Goal: Find specific page/section: Find specific page/section

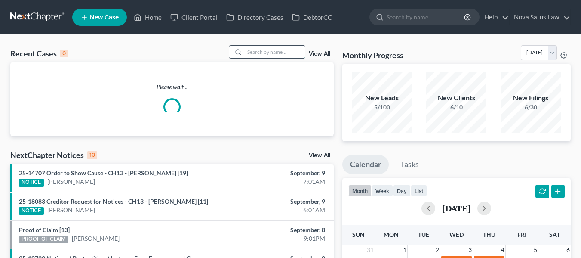
click at [266, 56] on input "search" at bounding box center [275, 52] width 60 height 12
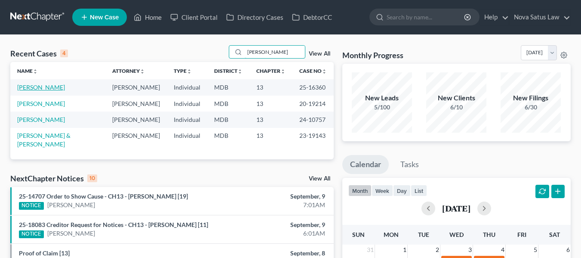
type input "[PERSON_NAME]"
click at [34, 87] on link "[PERSON_NAME]" at bounding box center [41, 86] width 48 height 7
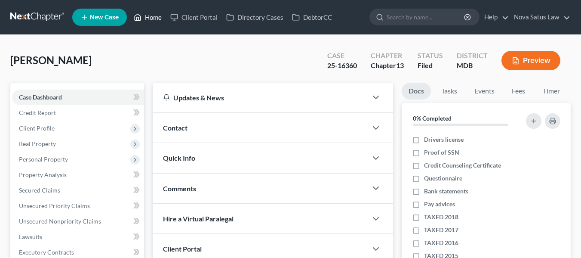
click at [155, 18] on link "Home" at bounding box center [148, 16] width 37 height 15
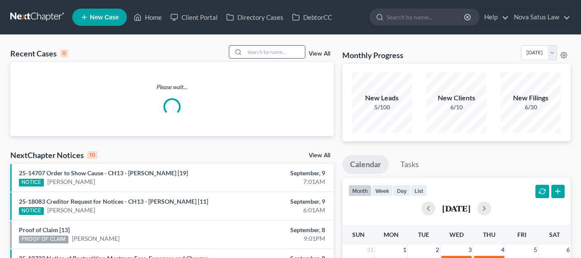
click at [258, 48] on input "search" at bounding box center [275, 52] width 60 height 12
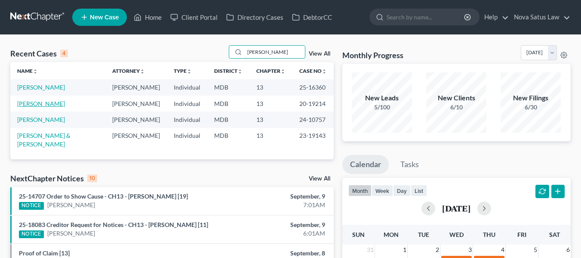
type input "[PERSON_NAME]"
click at [31, 103] on link "[PERSON_NAME]" at bounding box center [41, 103] width 48 height 7
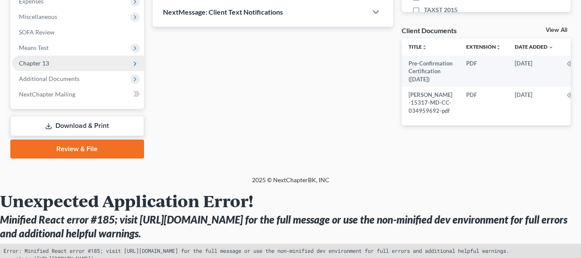
scroll to position [297, 0]
click at [28, 62] on span "Chapter 13" at bounding box center [34, 63] width 30 height 7
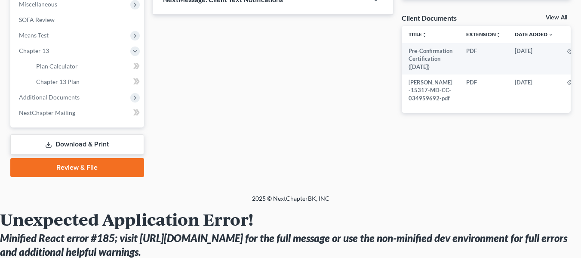
scroll to position [259, 0]
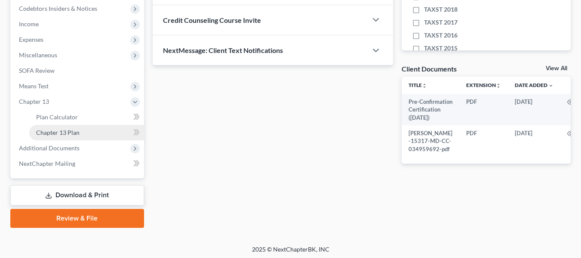
click at [66, 130] on span "Chapter 13 Plan" at bounding box center [57, 132] width 43 height 7
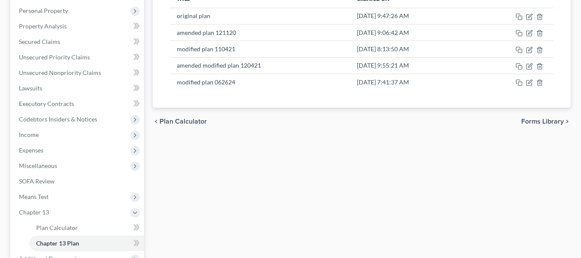
scroll to position [147, 0]
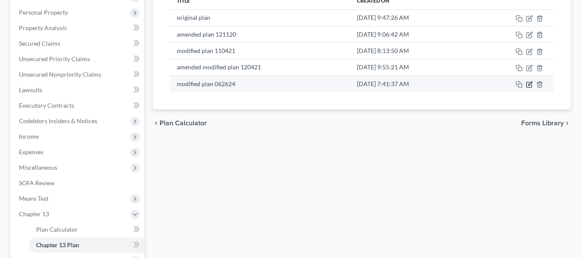
click at [530, 83] on icon "button" at bounding box center [531, 84] width 4 height 4
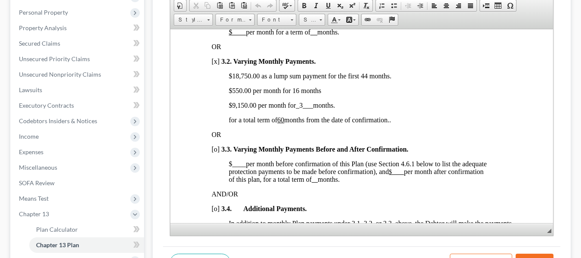
scroll to position [670, 0]
